Goal: Task Accomplishment & Management: Manage account settings

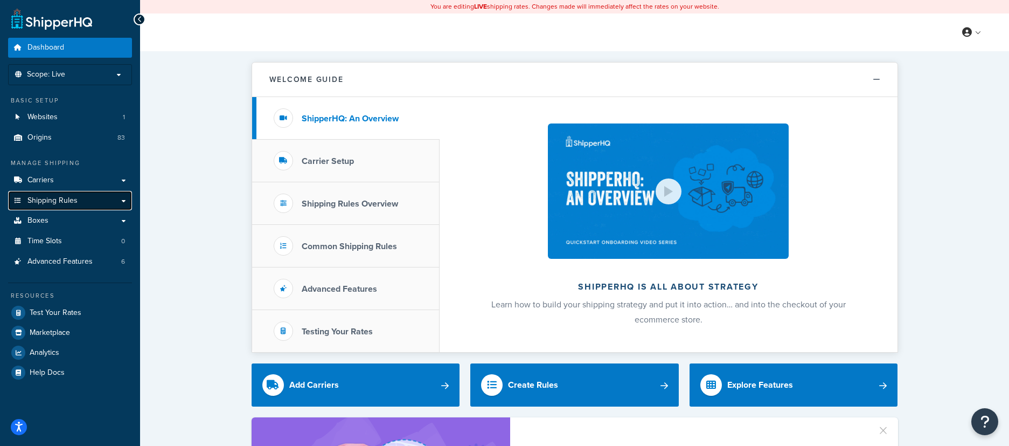
drag, startPoint x: 57, startPoint y: 198, endPoint x: 80, endPoint y: 205, distance: 23.7
click at [57, 198] on span "Shipping Rules" at bounding box center [52, 200] width 50 height 9
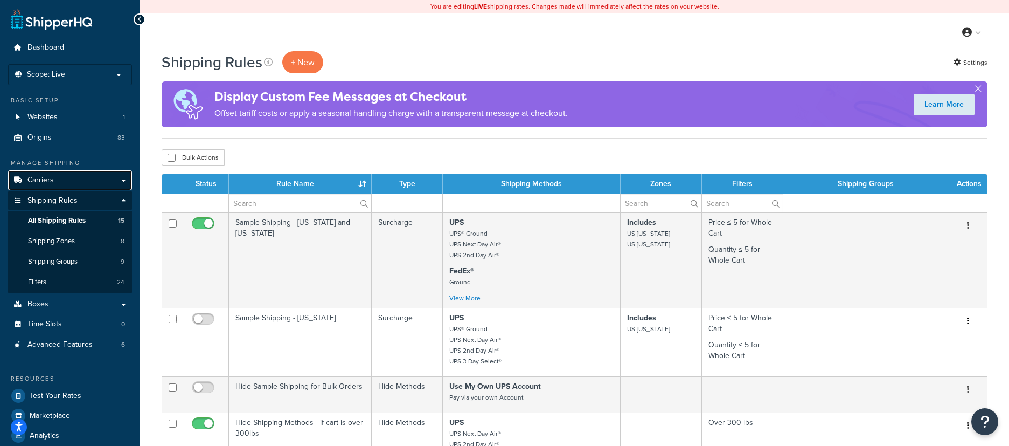
click at [125, 180] on link "Carriers" at bounding box center [70, 180] width 124 height 20
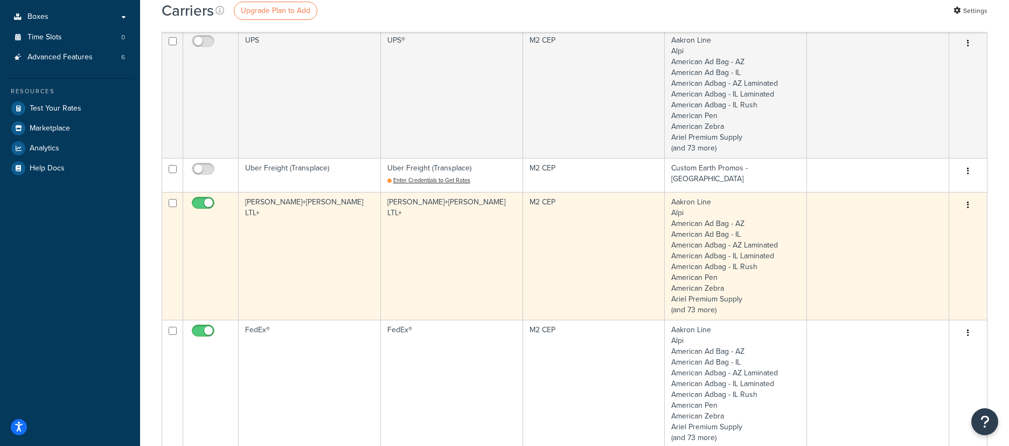
scroll to position [272, 0]
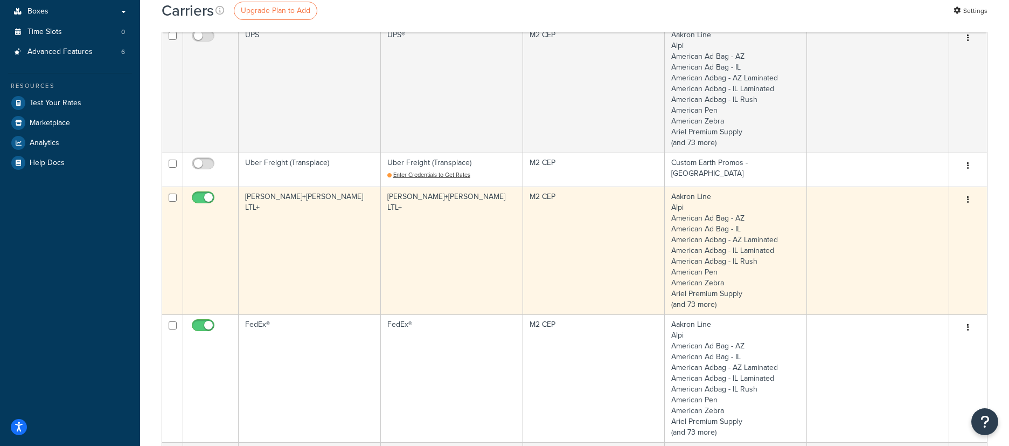
click at [315, 232] on td "[PERSON_NAME]+[PERSON_NAME] LTL+" at bounding box center [310, 250] width 142 height 128
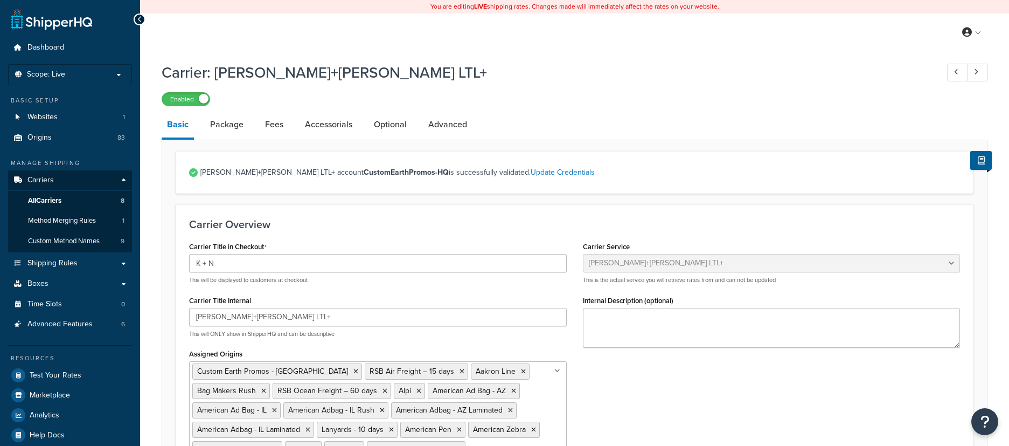
select select "reTransFreight"
click at [385, 121] on link "Optional" at bounding box center [390, 125] width 44 height 26
select select "100"
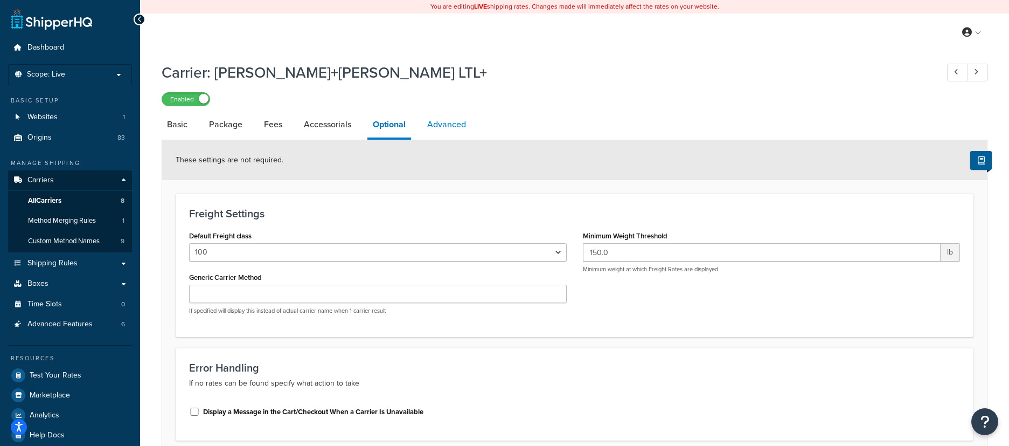
click at [444, 127] on link "Advanced" at bounding box center [447, 125] width 50 height 26
select select "false"
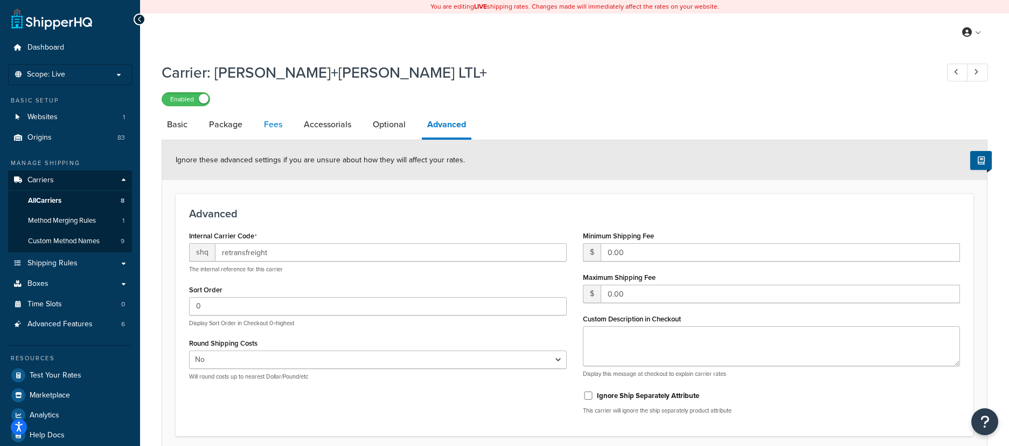
click at [267, 122] on link "Fees" at bounding box center [273, 125] width 29 height 26
select select "AFTER"
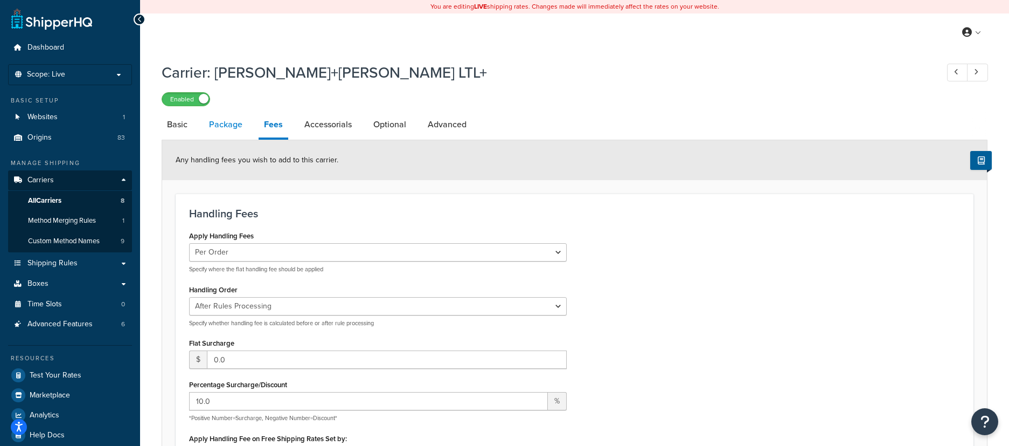
click at [229, 123] on link "Package" at bounding box center [226, 125] width 44 height 26
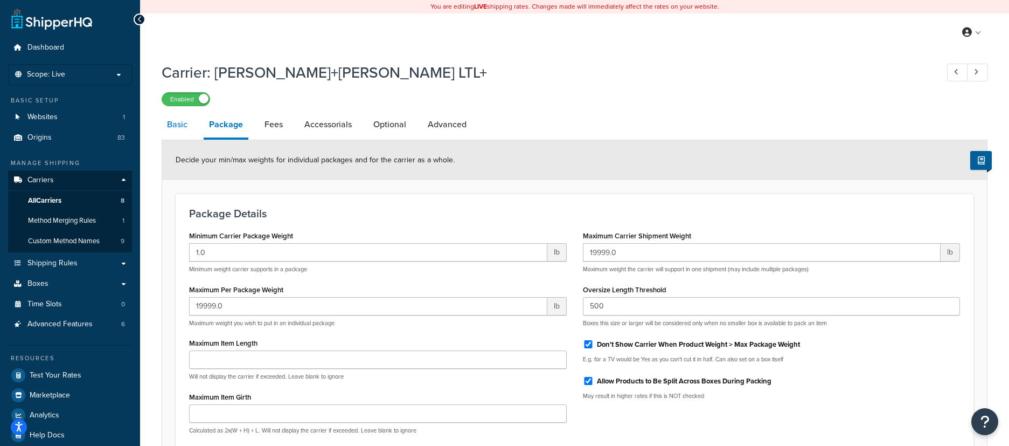
click at [173, 124] on link "Basic" at bounding box center [177, 125] width 31 height 26
select select "reTransFreight"
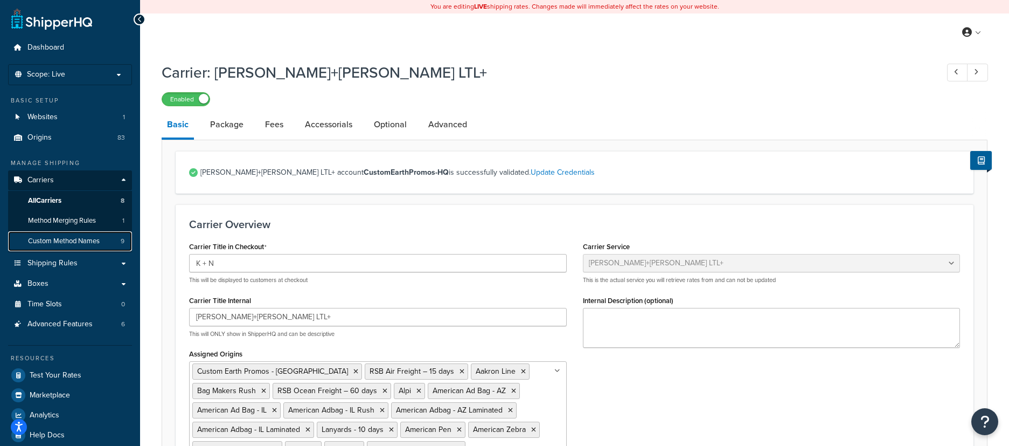
click at [64, 241] on span "Custom Method Names" at bounding box center [64, 240] width 72 height 9
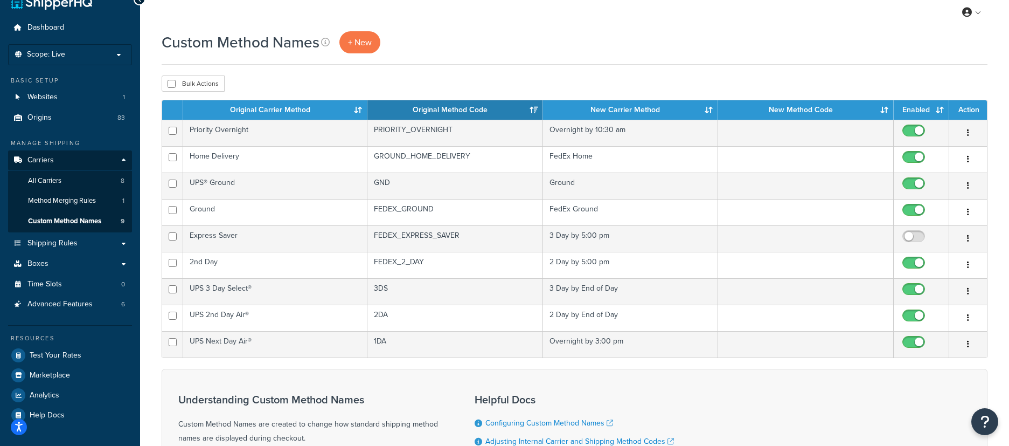
scroll to position [19, 0]
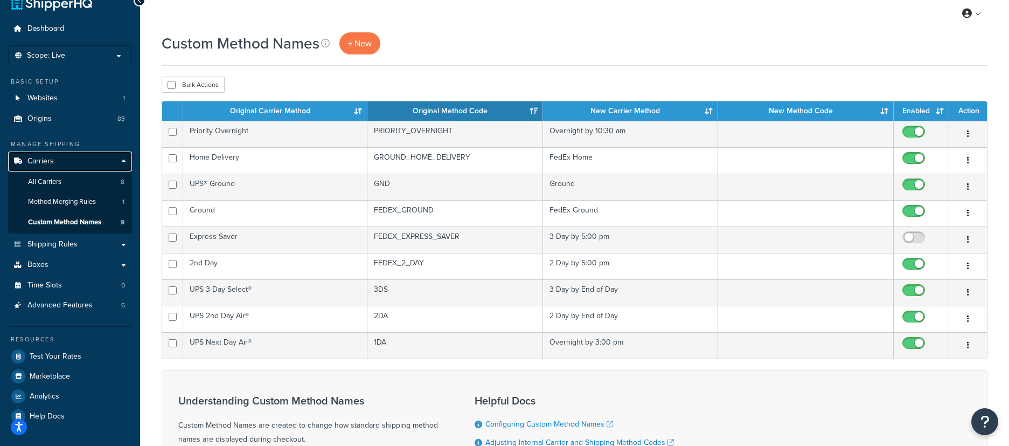
click at [43, 158] on span "Carriers" at bounding box center [40, 161] width 26 height 9
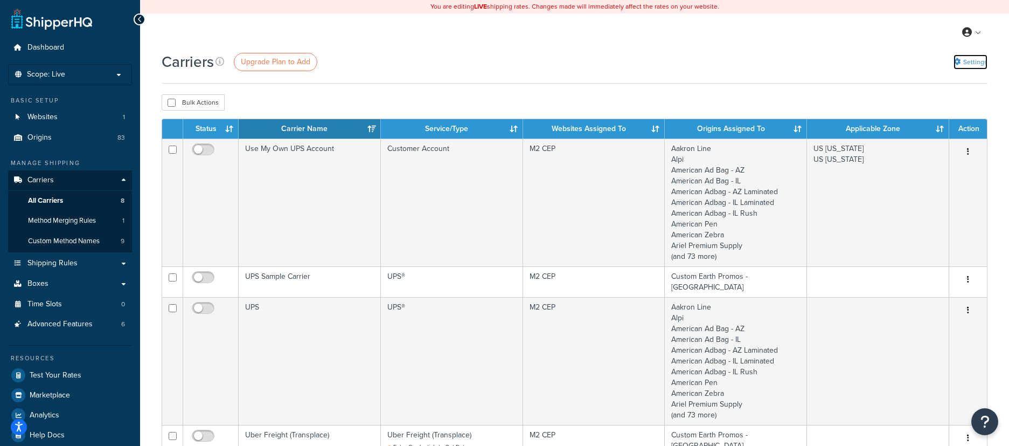
click at [982, 68] on link "Settings" at bounding box center [971, 61] width 34 height 15
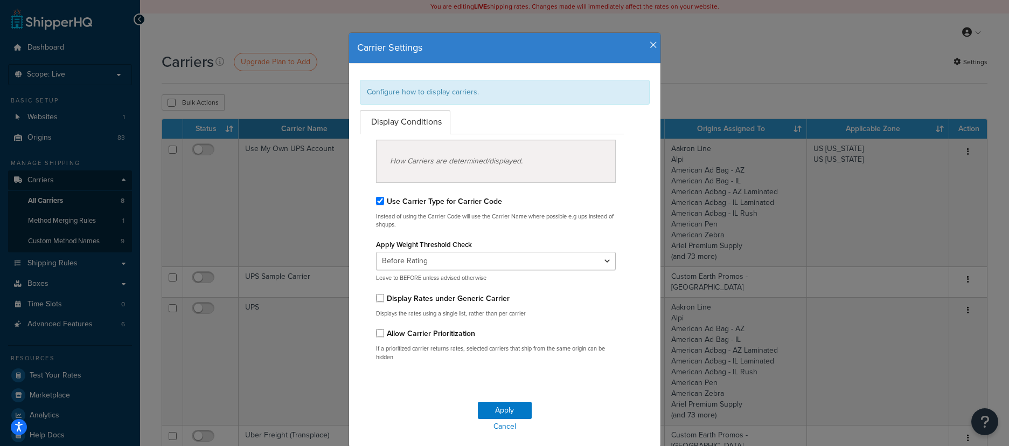
click at [506, 163] on div "How Carriers are determined/displayed." at bounding box center [496, 161] width 240 height 43
click at [651, 43] on icon "button" at bounding box center [654, 45] width 8 height 10
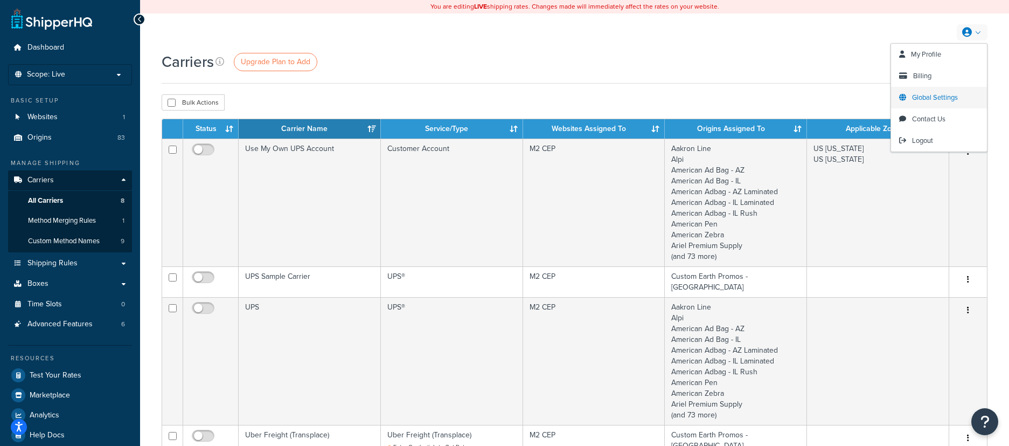
click at [943, 96] on span "Global Settings" at bounding box center [935, 97] width 46 height 10
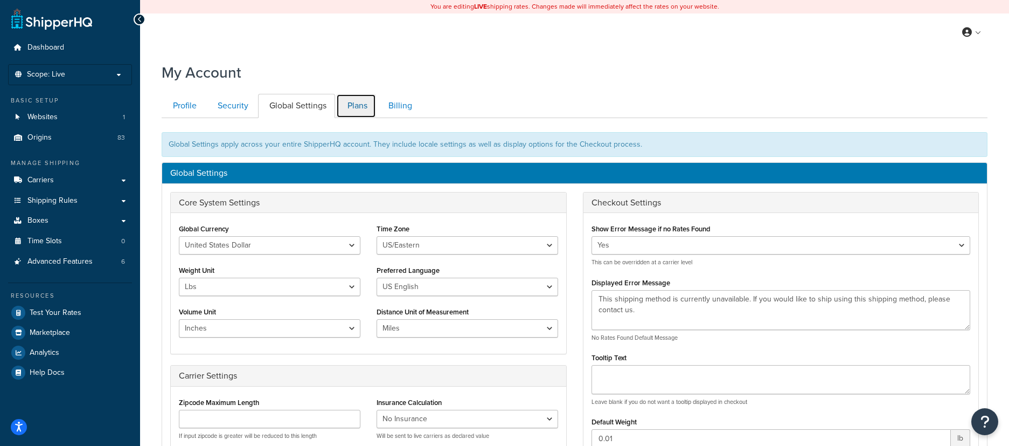
click at [360, 108] on link "Plans" at bounding box center [356, 106] width 40 height 24
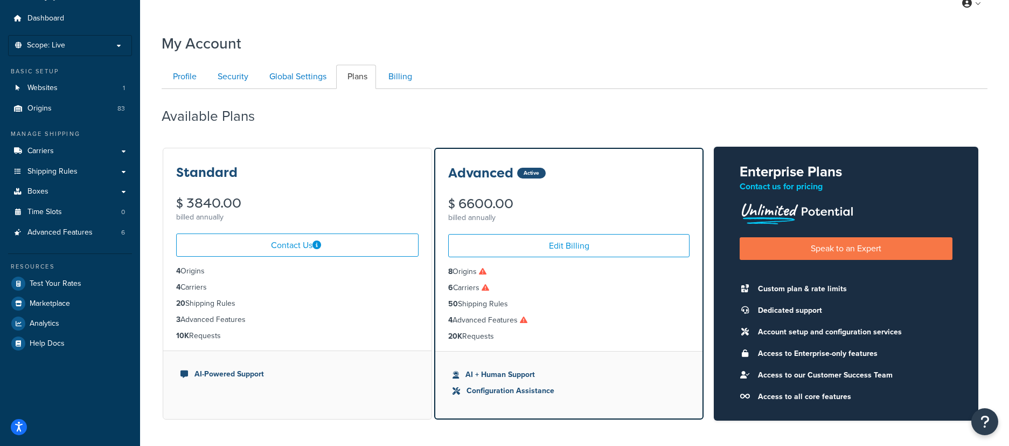
scroll to position [30, 0]
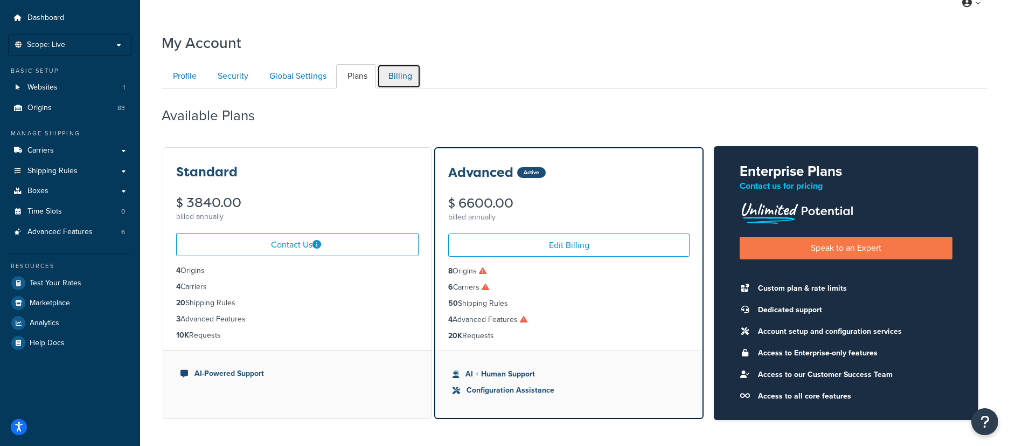
click at [400, 73] on link "Billing" at bounding box center [399, 76] width 44 height 24
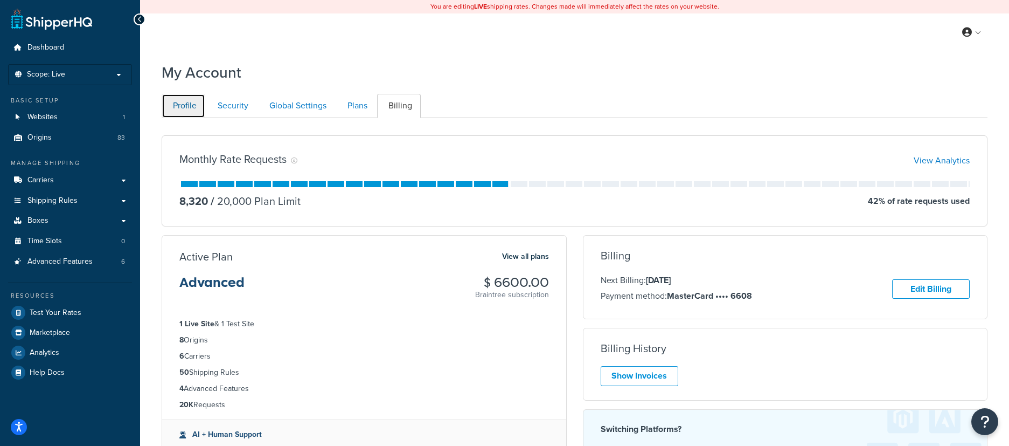
click at [197, 106] on link "Profile" at bounding box center [184, 106] width 44 height 24
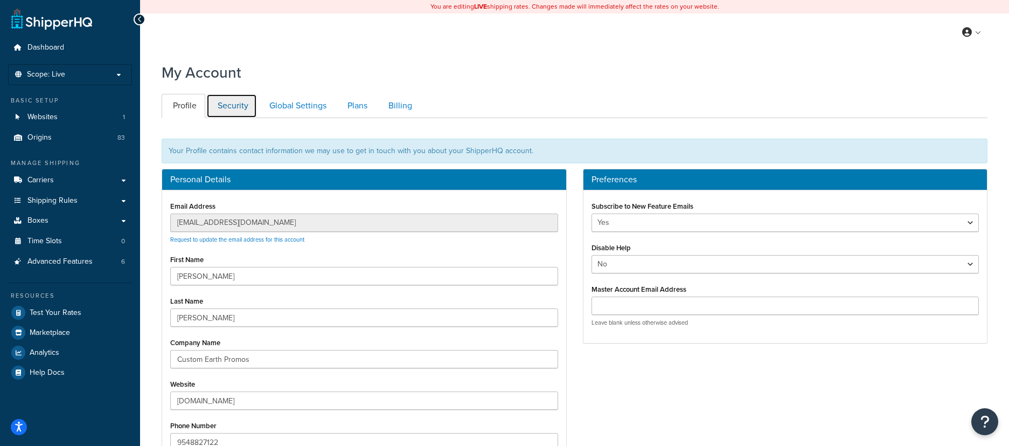
click at [224, 105] on link "Security" at bounding box center [231, 106] width 51 height 24
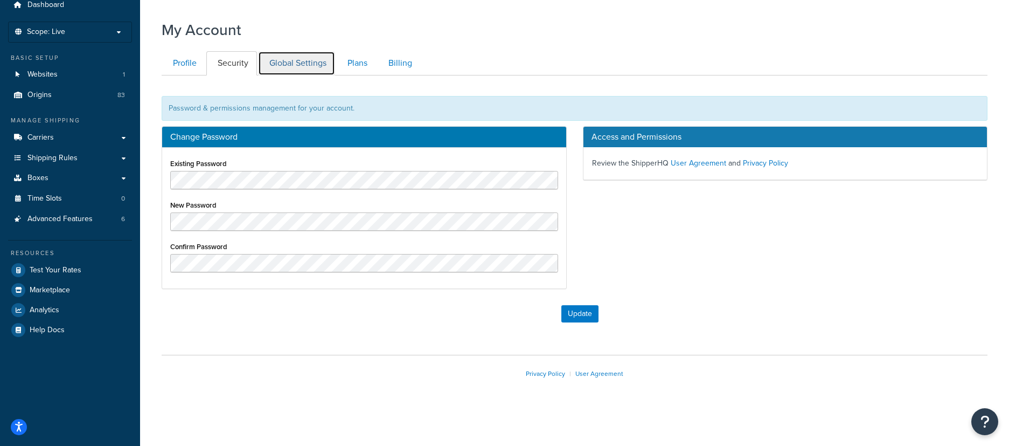
drag, startPoint x: 290, startPoint y: 53, endPoint x: 297, endPoint y: 54, distance: 7.6
click at [290, 54] on link "Global Settings" at bounding box center [296, 63] width 77 height 24
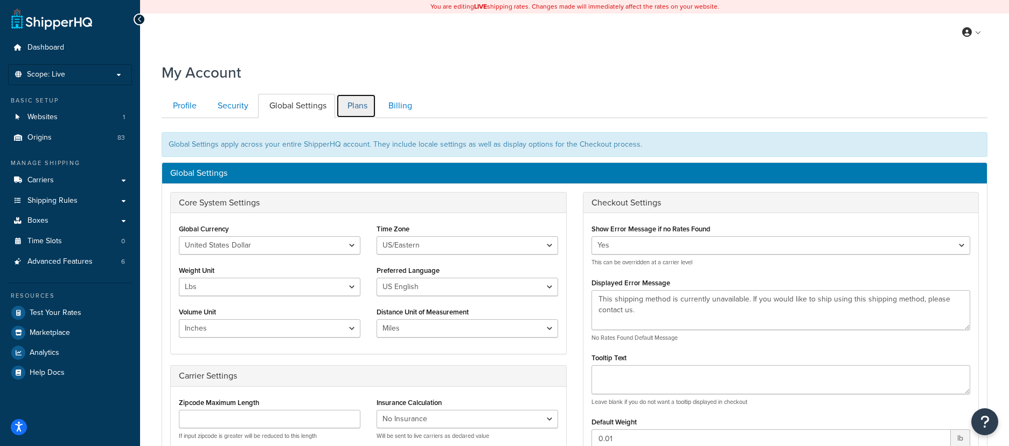
click at [353, 106] on link "Plans" at bounding box center [356, 106] width 40 height 24
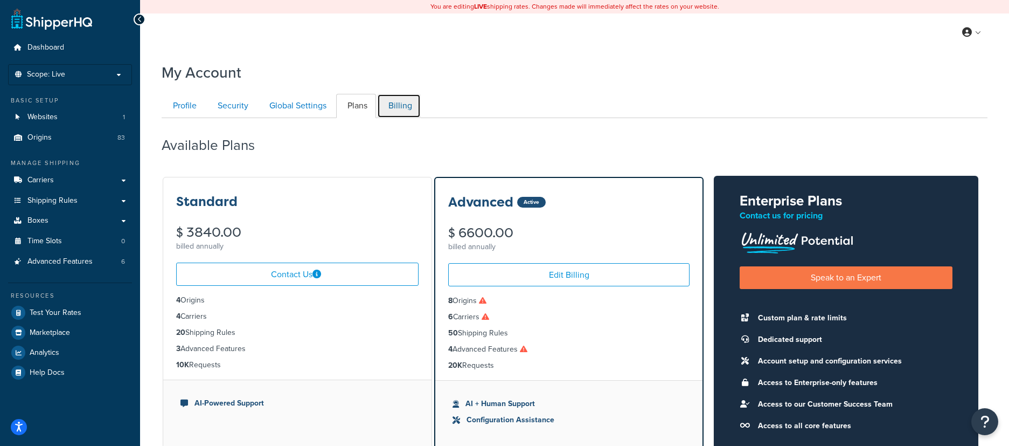
click at [394, 98] on link "Billing" at bounding box center [399, 106] width 44 height 24
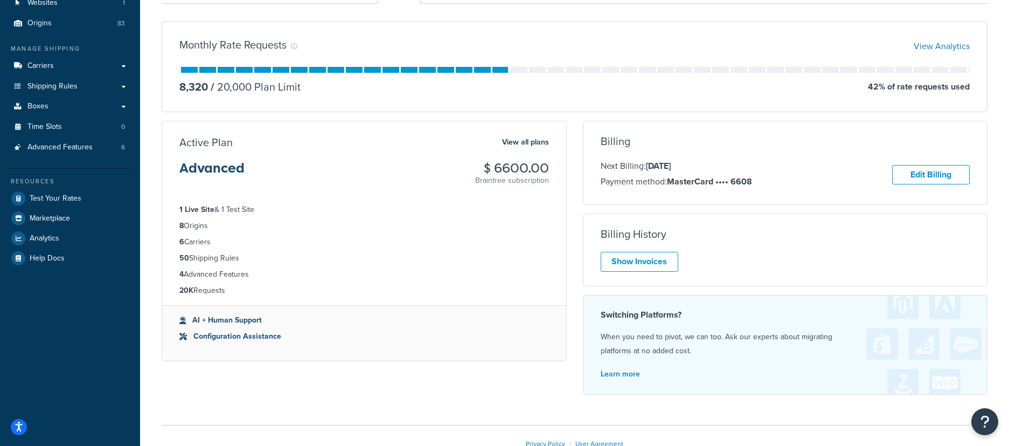
scroll to position [113, 0]
click at [414, 214] on li "1 Live Site & 1 Test Site" at bounding box center [364, 211] width 370 height 12
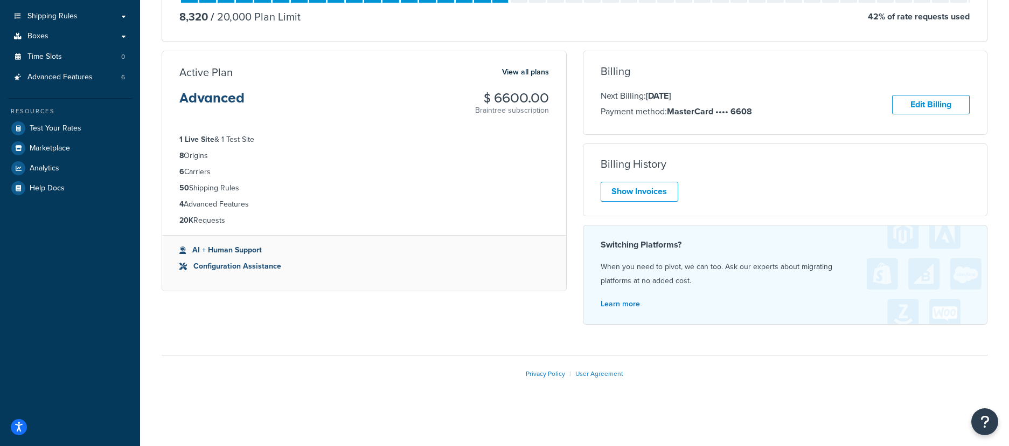
scroll to position [0, 0]
